Goal: Task Accomplishment & Management: Manage account settings

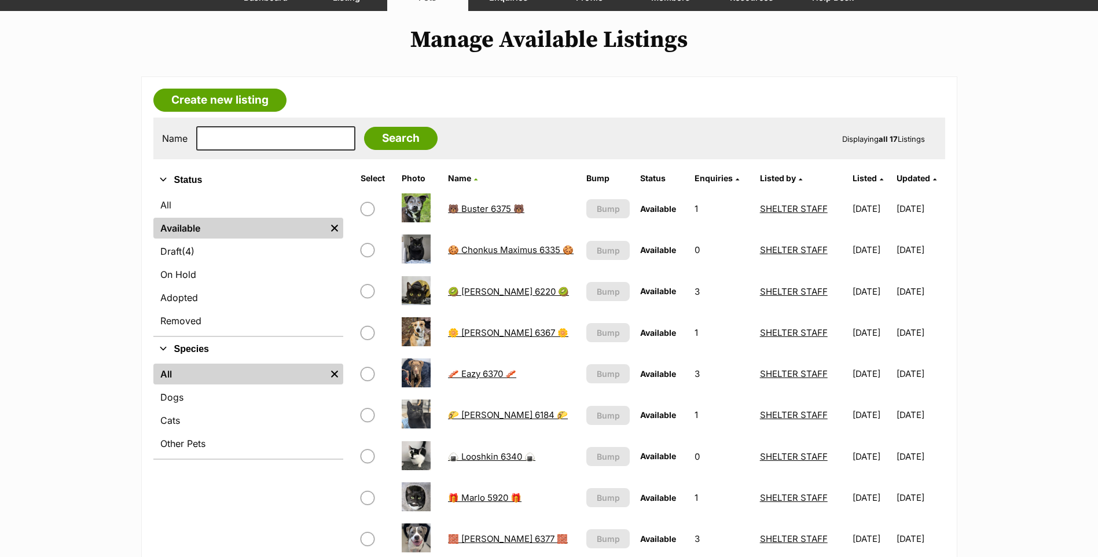
scroll to position [289, 0]
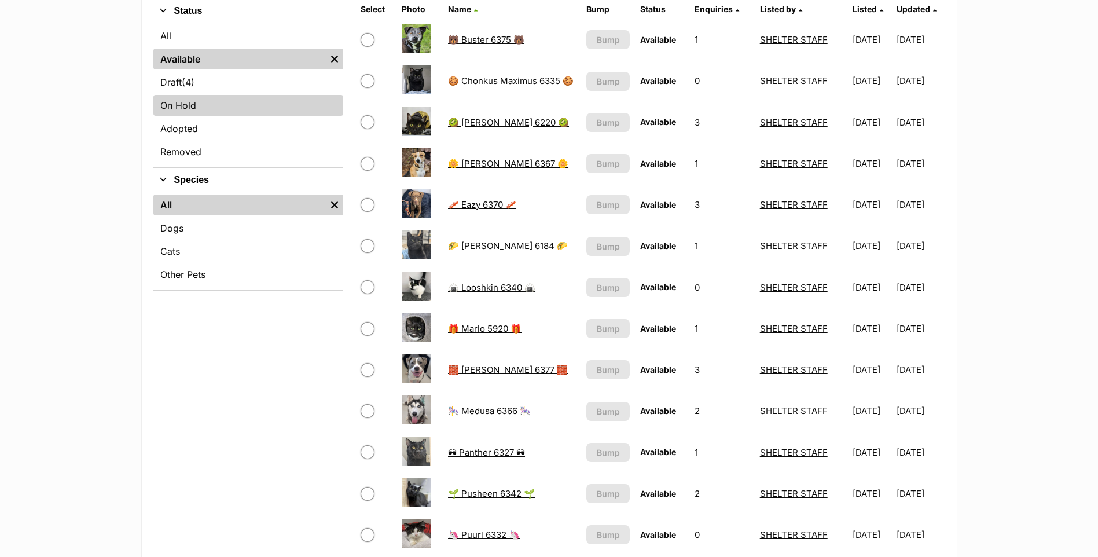
click at [227, 102] on link "On Hold" at bounding box center [248, 105] width 190 height 21
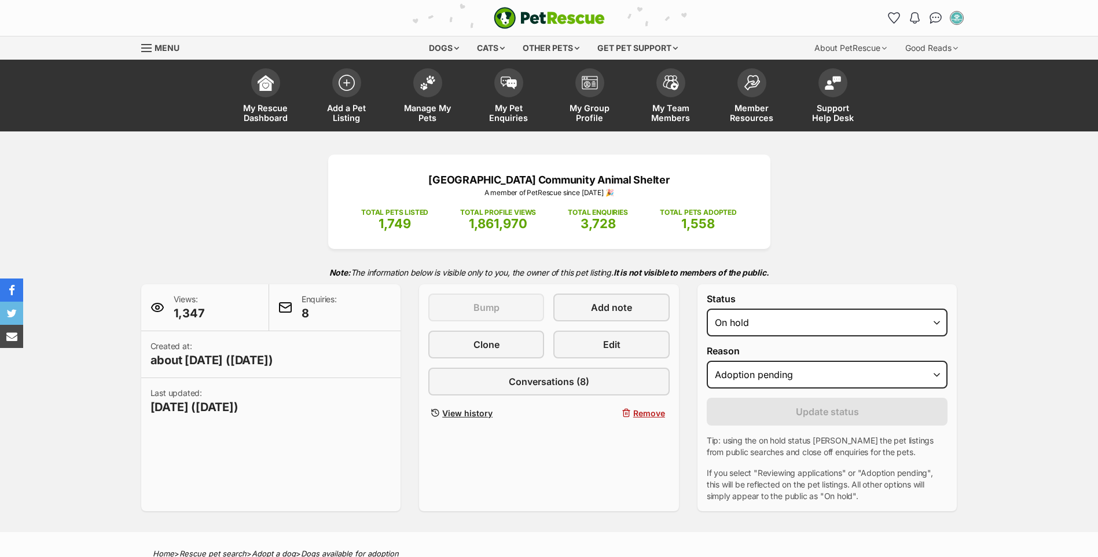
select select "adoption_pending"
drag, startPoint x: 0, startPoint y: 0, endPoint x: 777, endPoint y: 337, distance: 847.1
click at [791, 318] on select "Draft - not available as listing has enquires Available On hold Adopted" at bounding box center [827, 322] width 241 height 28
select select "rehomed"
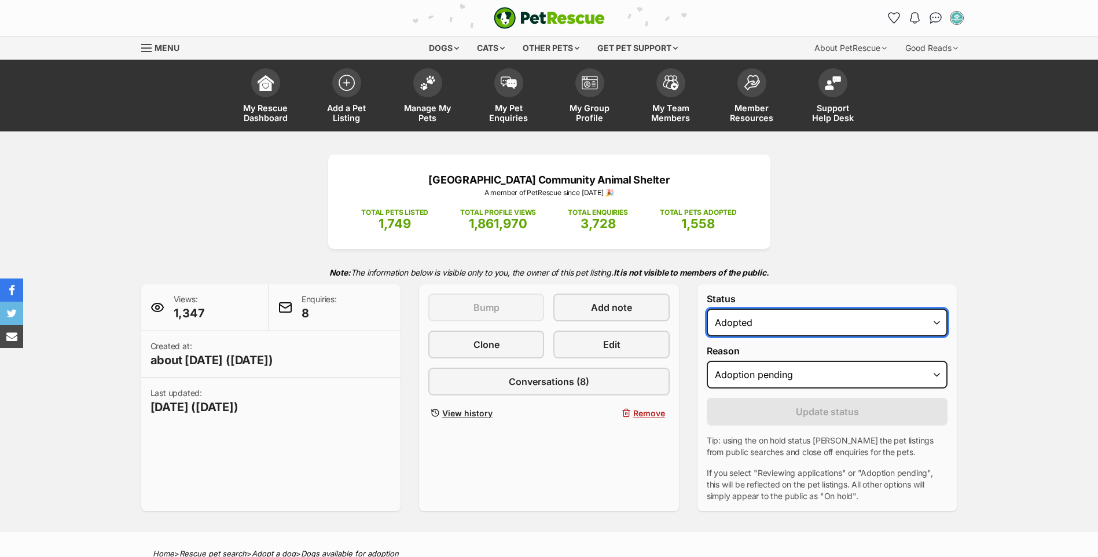
click at [707, 308] on select "Draft - not available as listing has enquires Available On hold Adopted" at bounding box center [827, 322] width 241 height 28
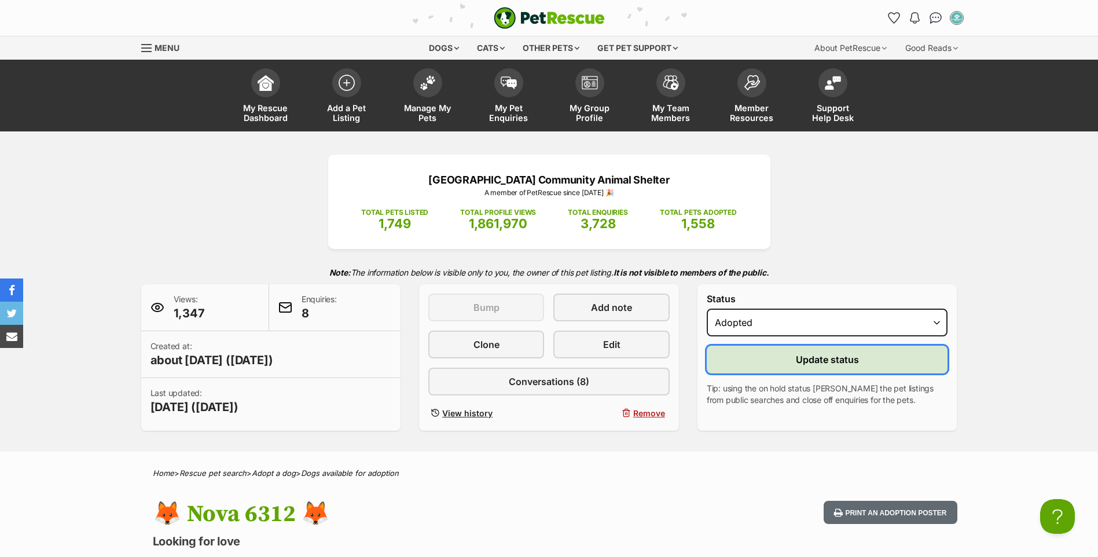
click at [765, 356] on button "Update status" at bounding box center [827, 360] width 241 height 28
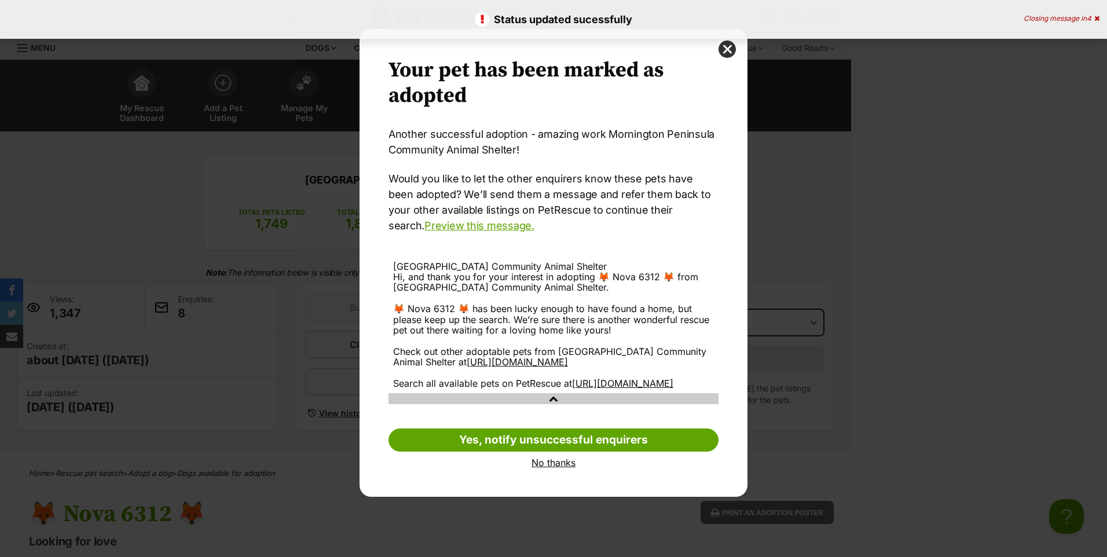
click at [533, 468] on link "No thanks" at bounding box center [553, 462] width 330 height 10
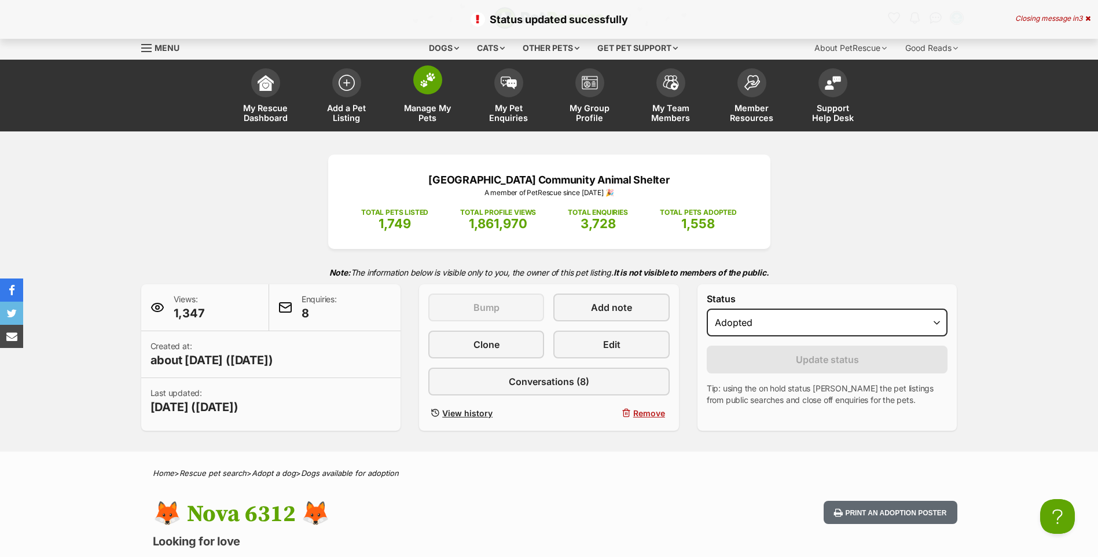
click at [402, 78] on link "Manage My Pets" at bounding box center [427, 97] width 81 height 69
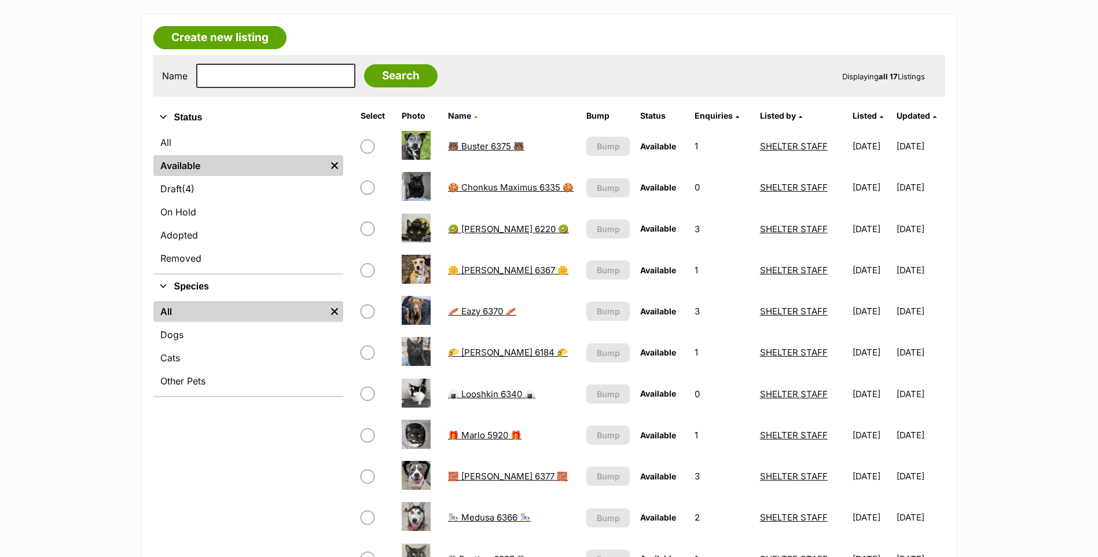
scroll to position [174, 0]
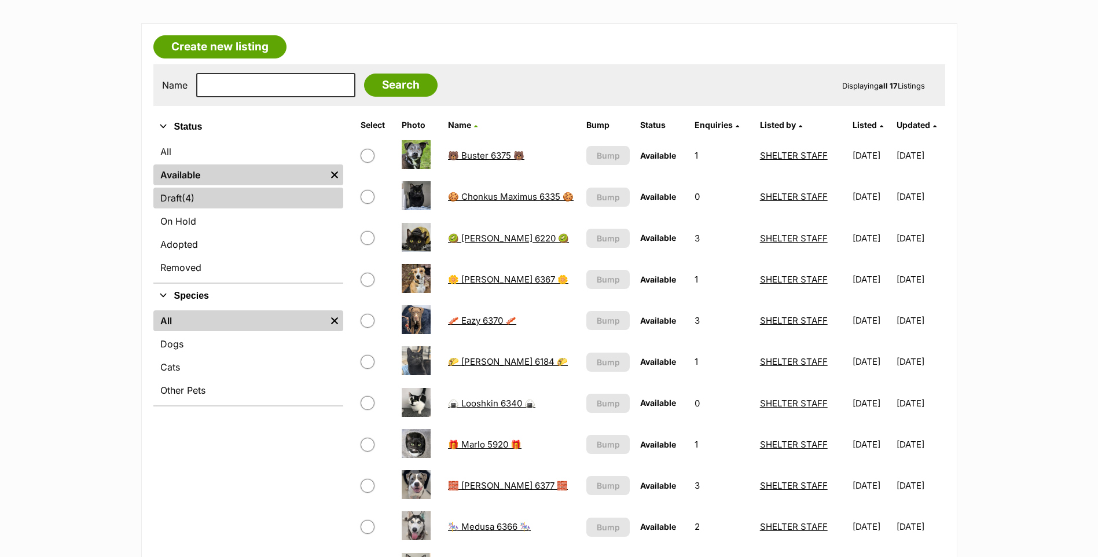
click at [270, 208] on link "Draft (4) Items" at bounding box center [248, 198] width 190 height 21
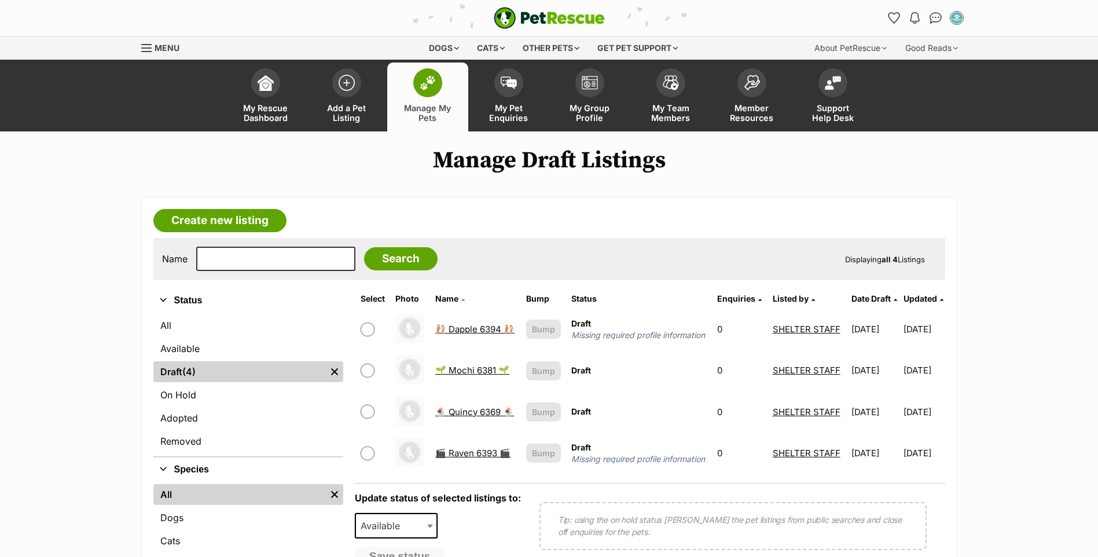
click at [410, 92] on link "Manage My Pets" at bounding box center [427, 97] width 81 height 69
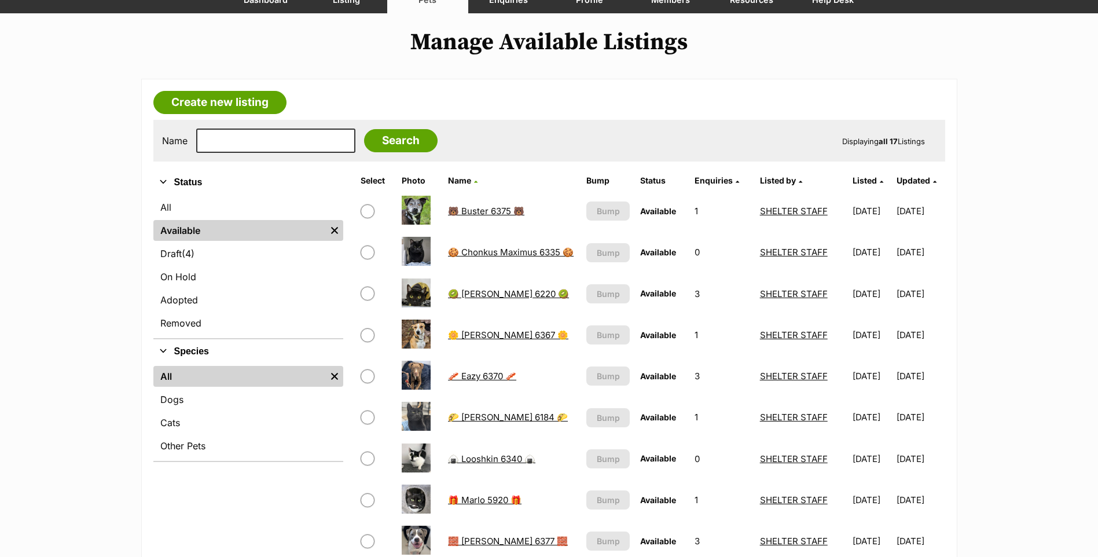
scroll to position [174, 0]
